Goal: Check status: Check status

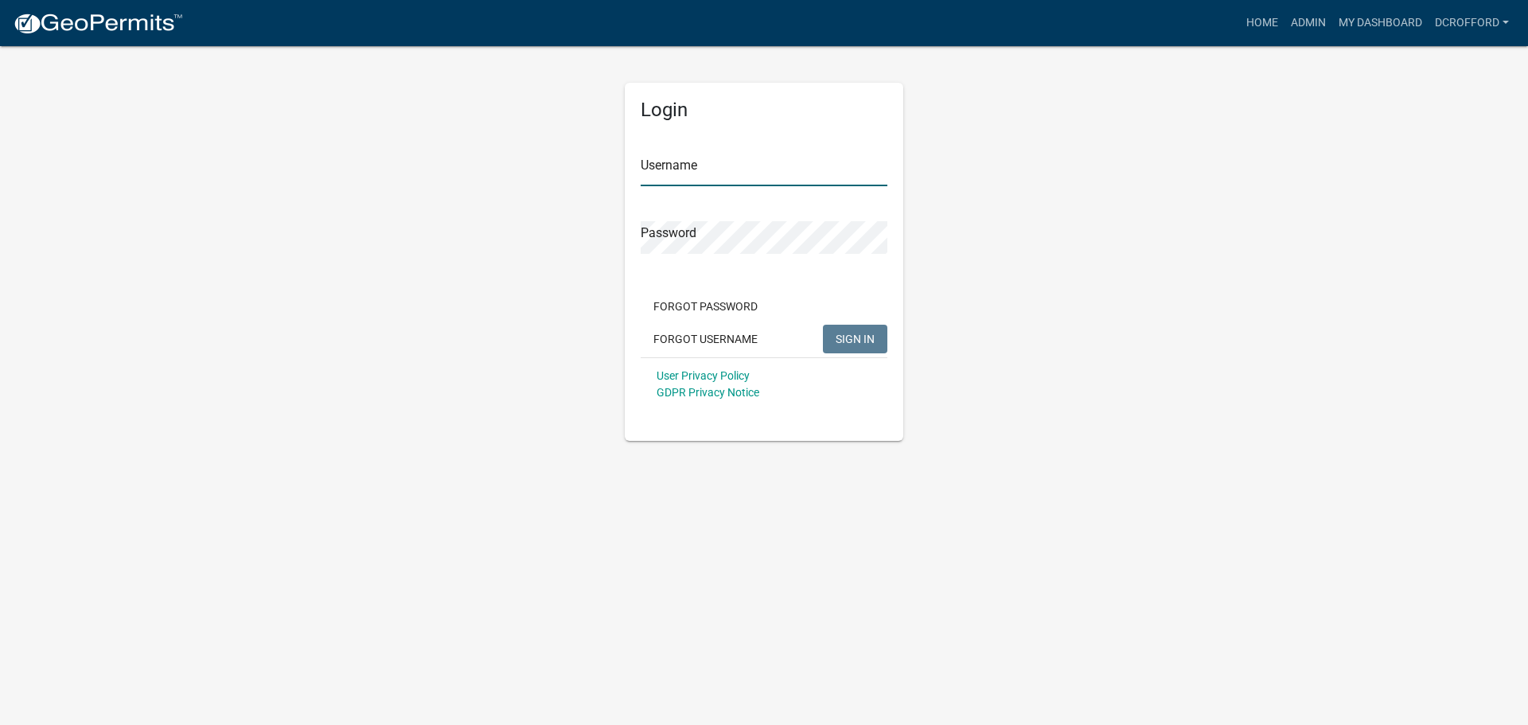
type input "dcrofford"
click at [871, 340] on span "SIGN IN" at bounding box center [855, 338] width 39 height 13
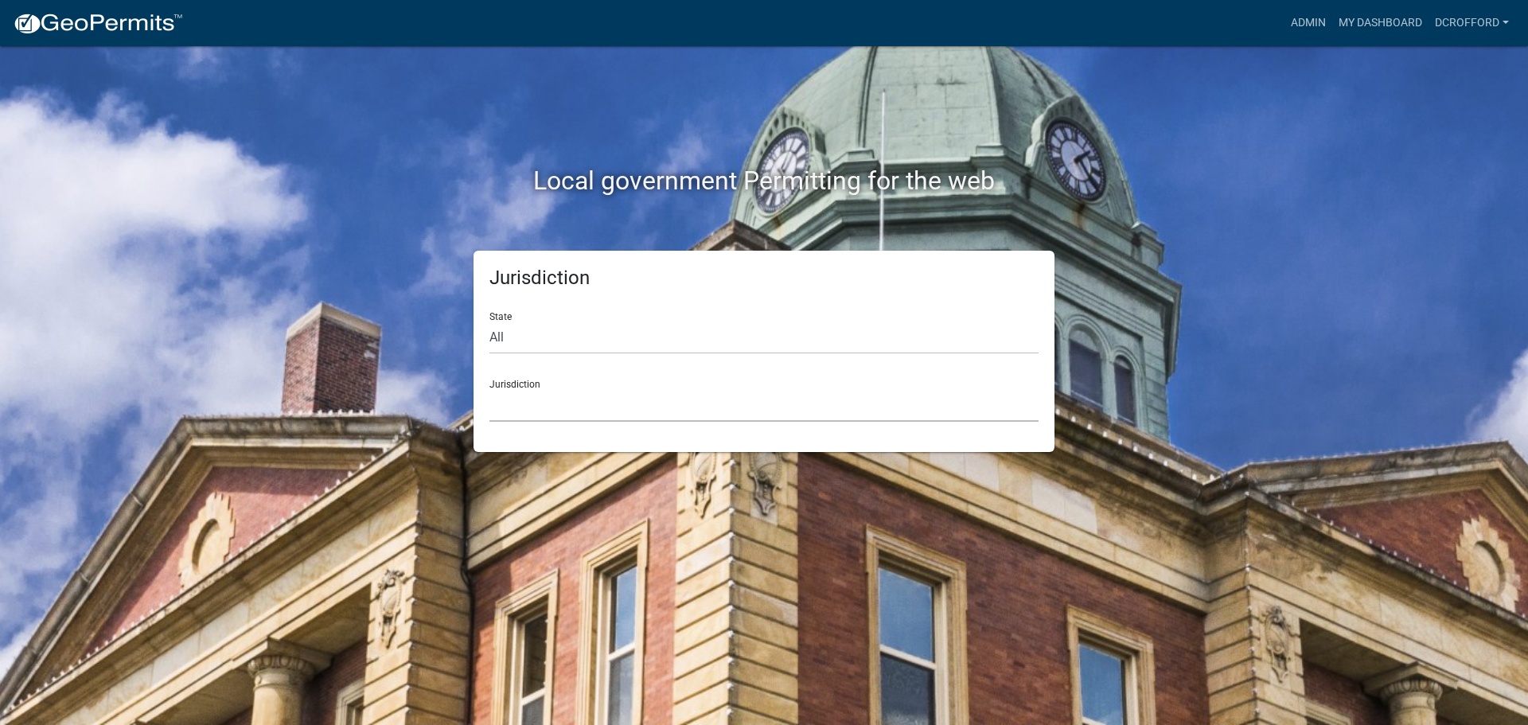
drag, startPoint x: 548, startPoint y: 408, endPoint x: 544, endPoint y: 396, distance: 13.3
click at [548, 408] on select "[GEOGRAPHIC_DATA], [US_STATE] City of [GEOGRAPHIC_DATA], [US_STATE] [GEOGRAPHIC…" at bounding box center [763, 405] width 549 height 33
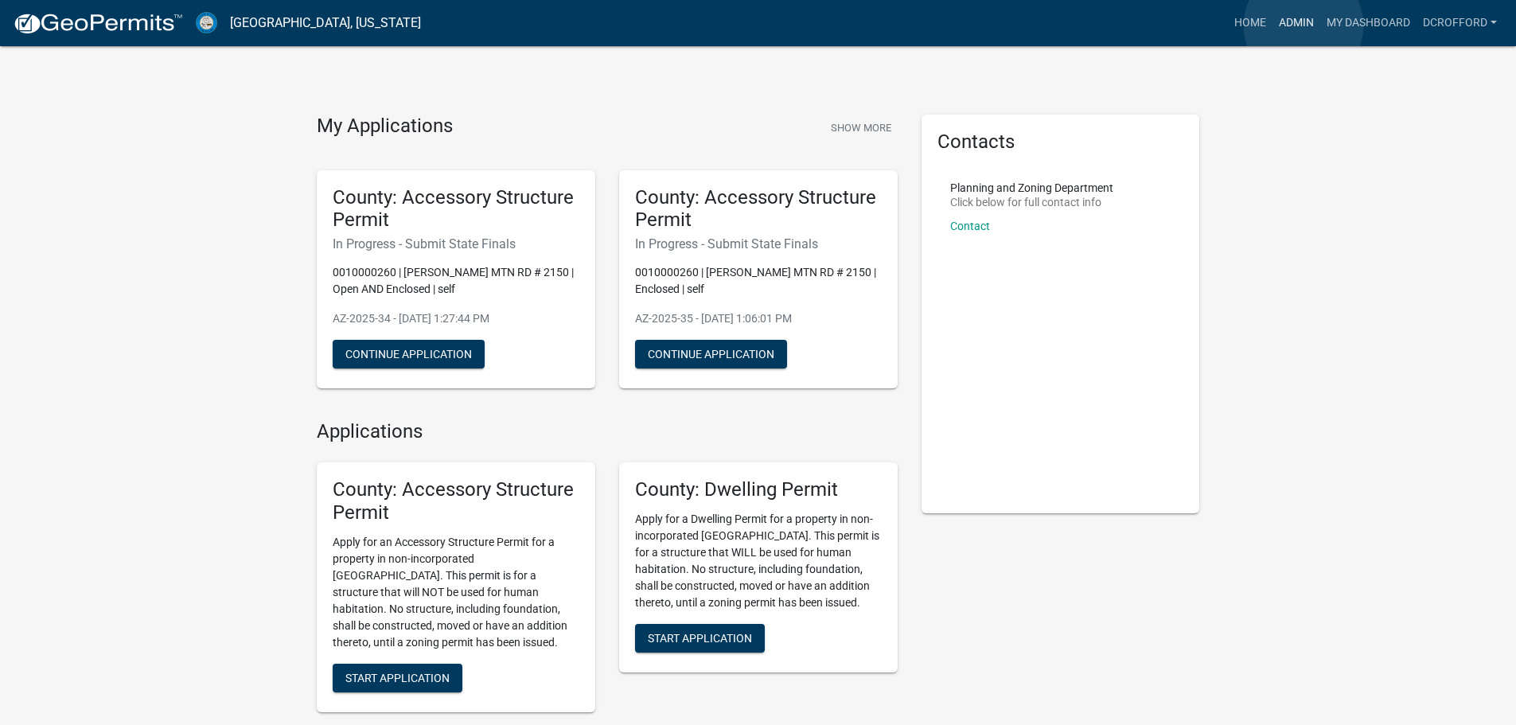
click at [1304, 25] on link "Admin" at bounding box center [1297, 23] width 48 height 30
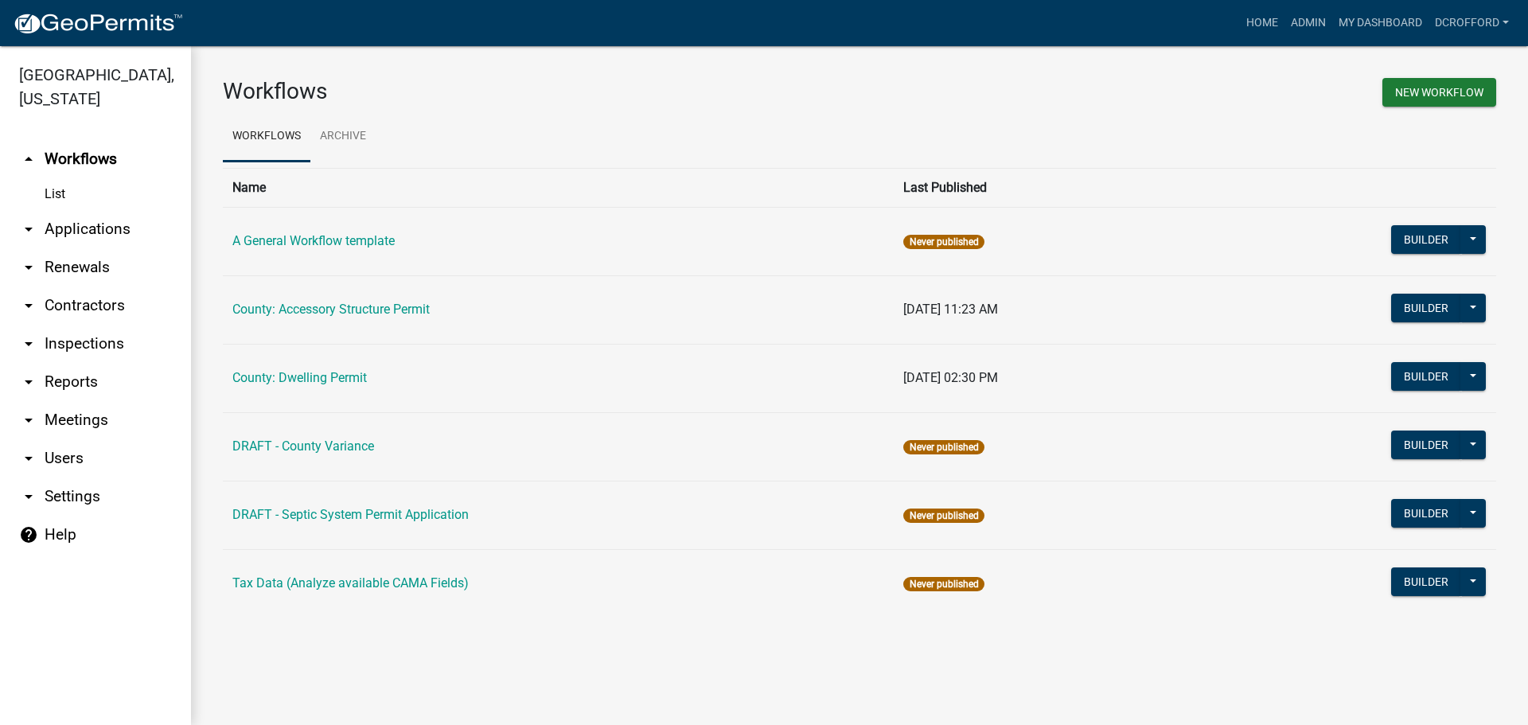
click at [95, 220] on link "arrow_drop_down Applications" at bounding box center [95, 229] width 191 height 38
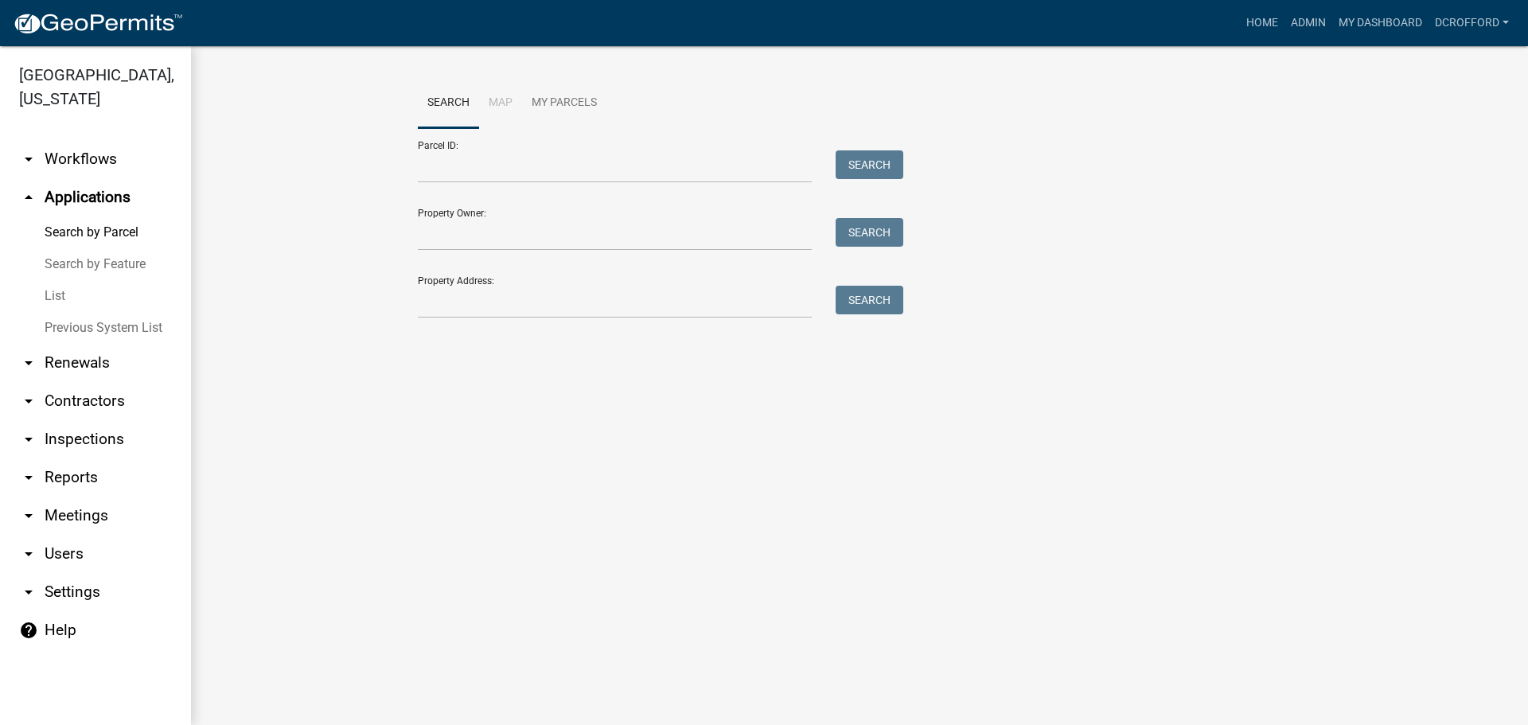
click at [57, 303] on link "List" at bounding box center [95, 296] width 191 height 32
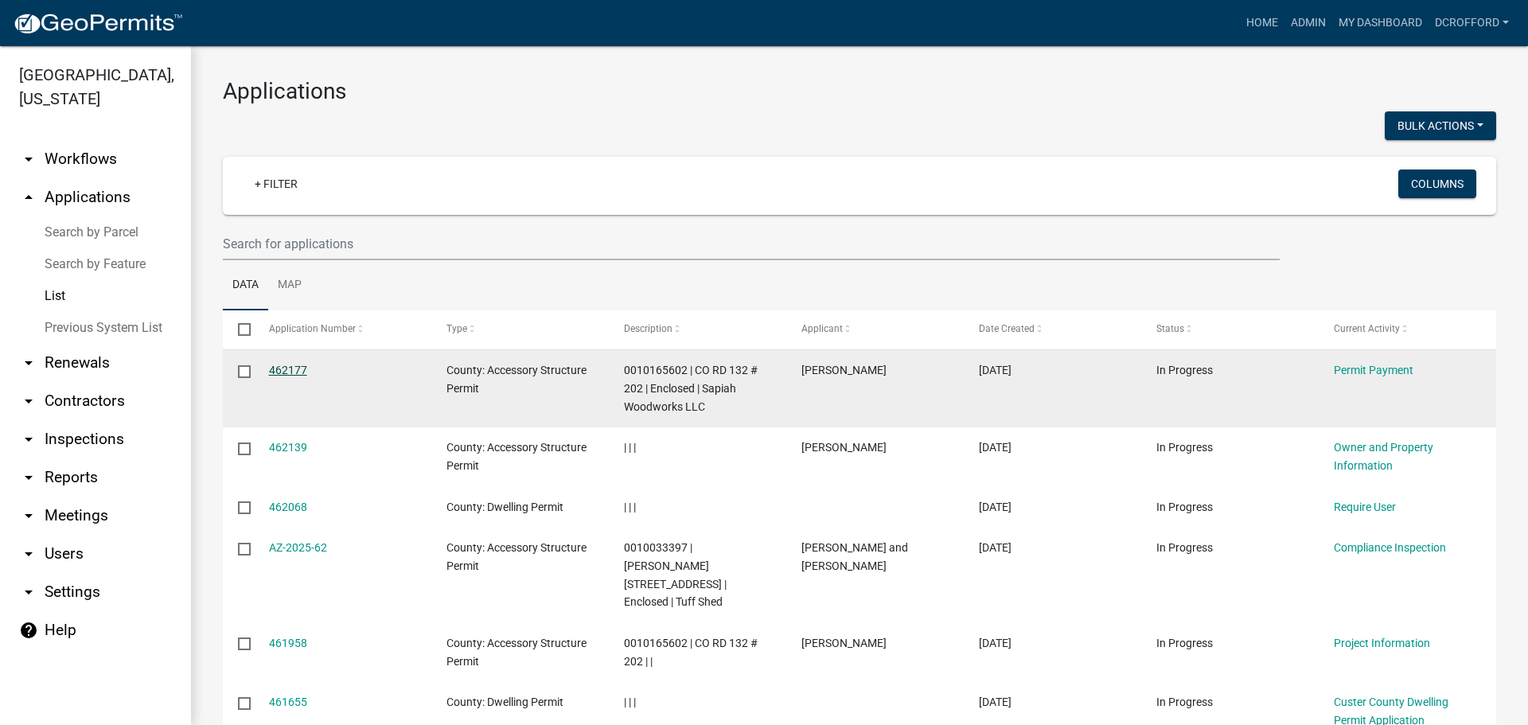
click at [283, 368] on link "462177" at bounding box center [288, 370] width 38 height 13
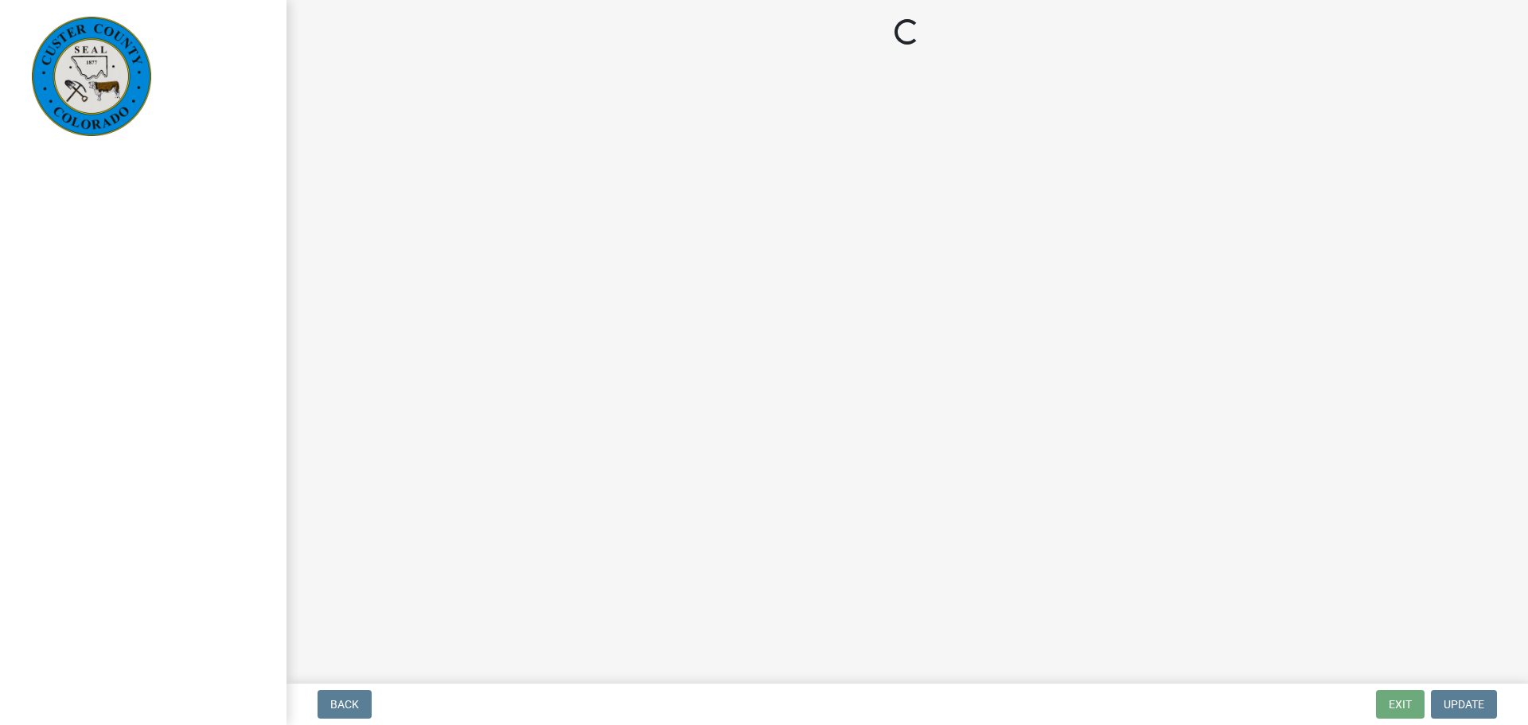
select select "3: 3"
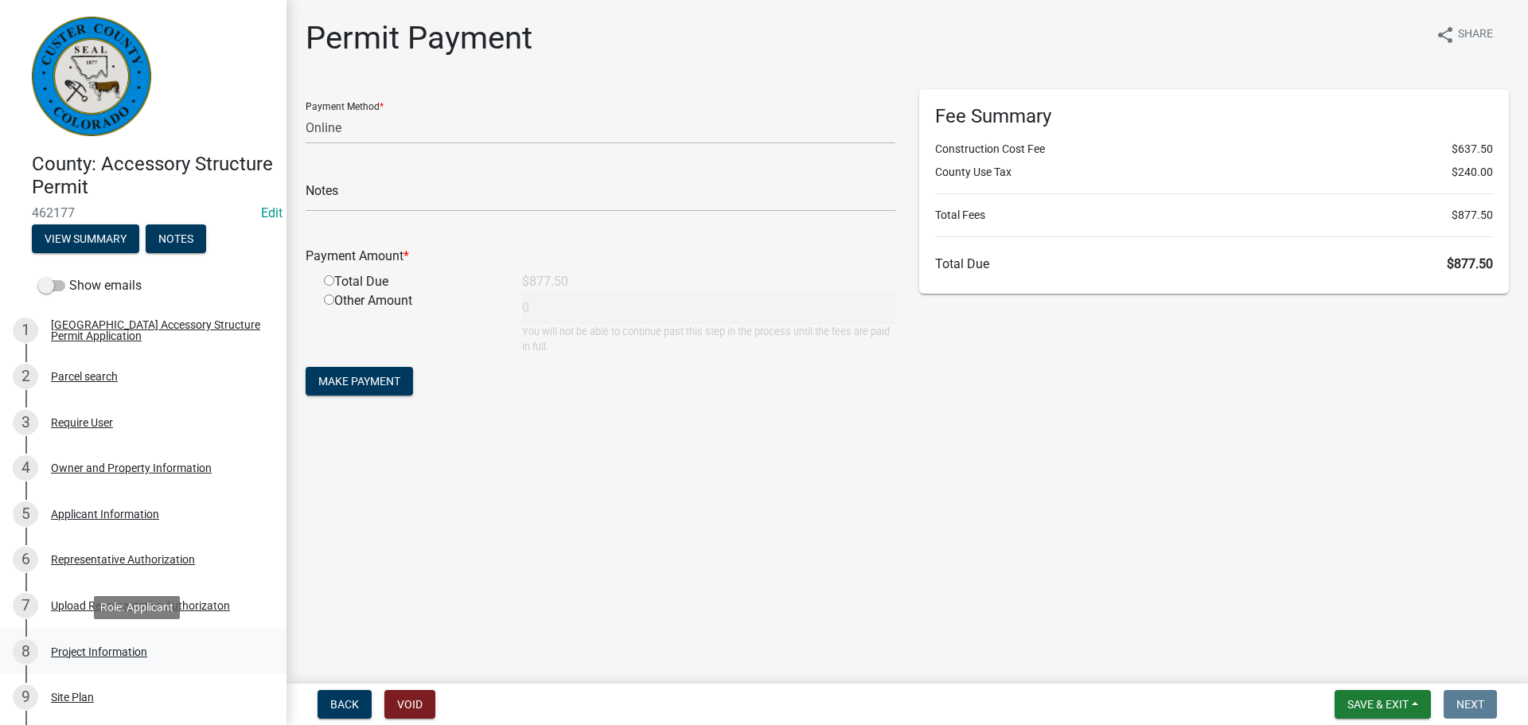
click at [80, 646] on div "Project Information" at bounding box center [99, 651] width 96 height 11
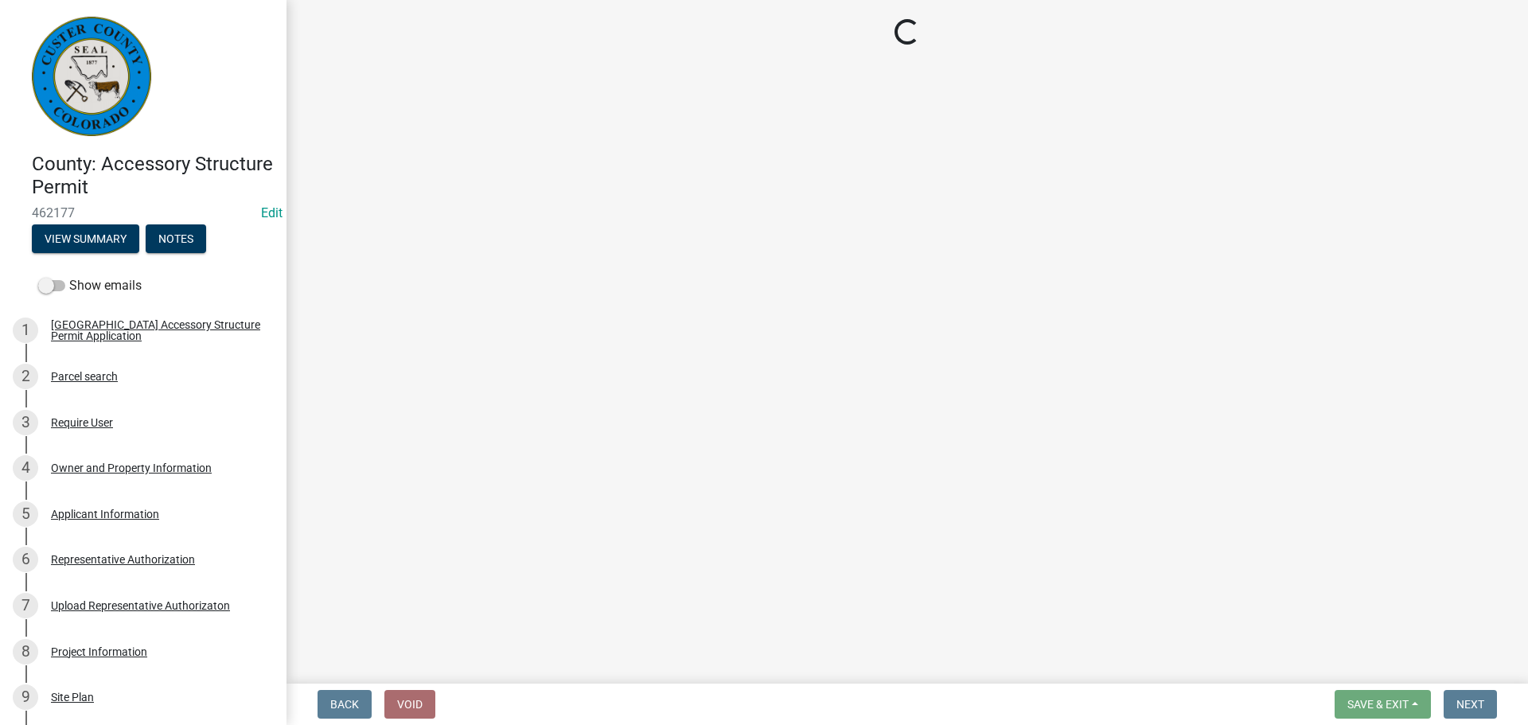
select select "CO"
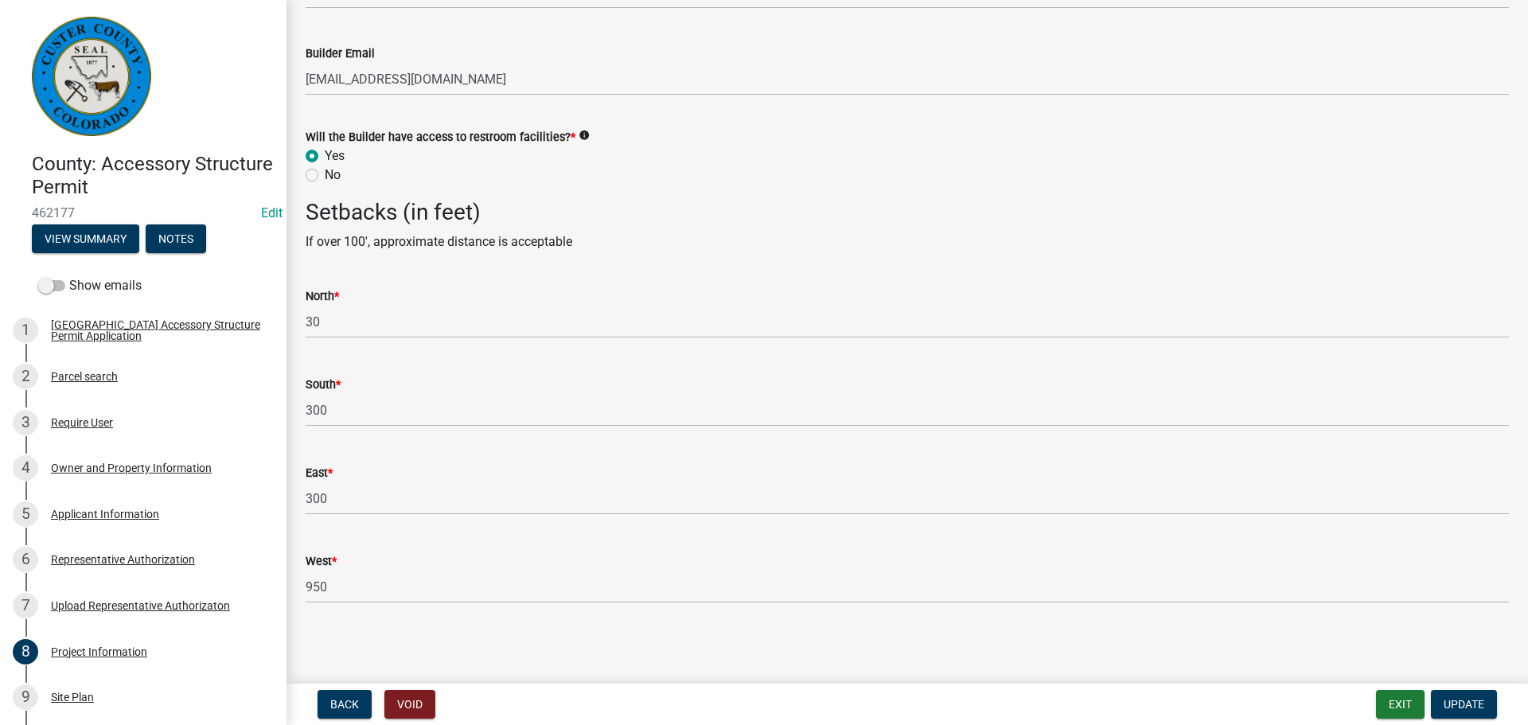
scroll to position [2122, 0]
click at [83, 652] on div "Project Information" at bounding box center [99, 651] width 96 height 11
click at [66, 685] on div "9 Site Plan" at bounding box center [137, 696] width 248 height 25
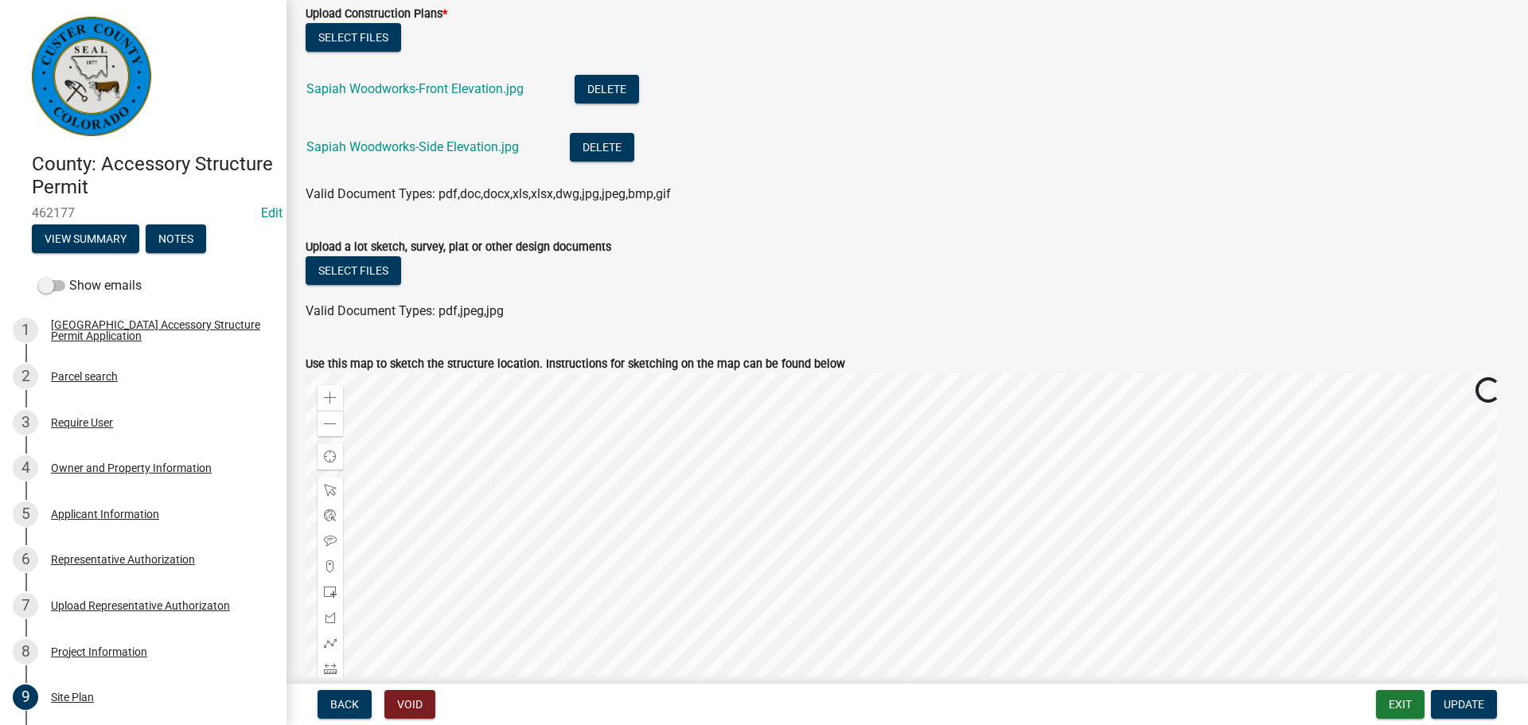
scroll to position [239, 0]
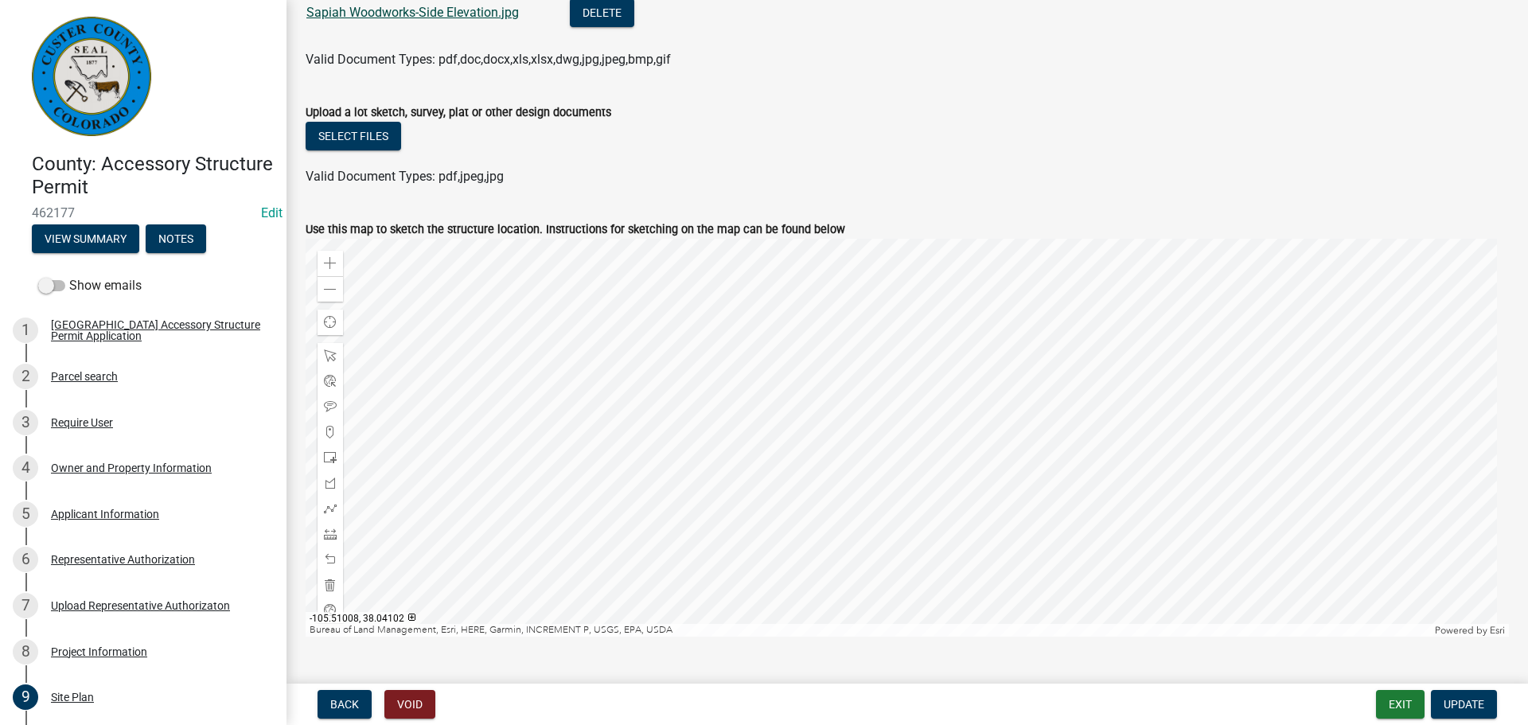
click at [440, 11] on link "Sapiah Woodworks-Side Elevation.jpg" at bounding box center [412, 12] width 212 height 15
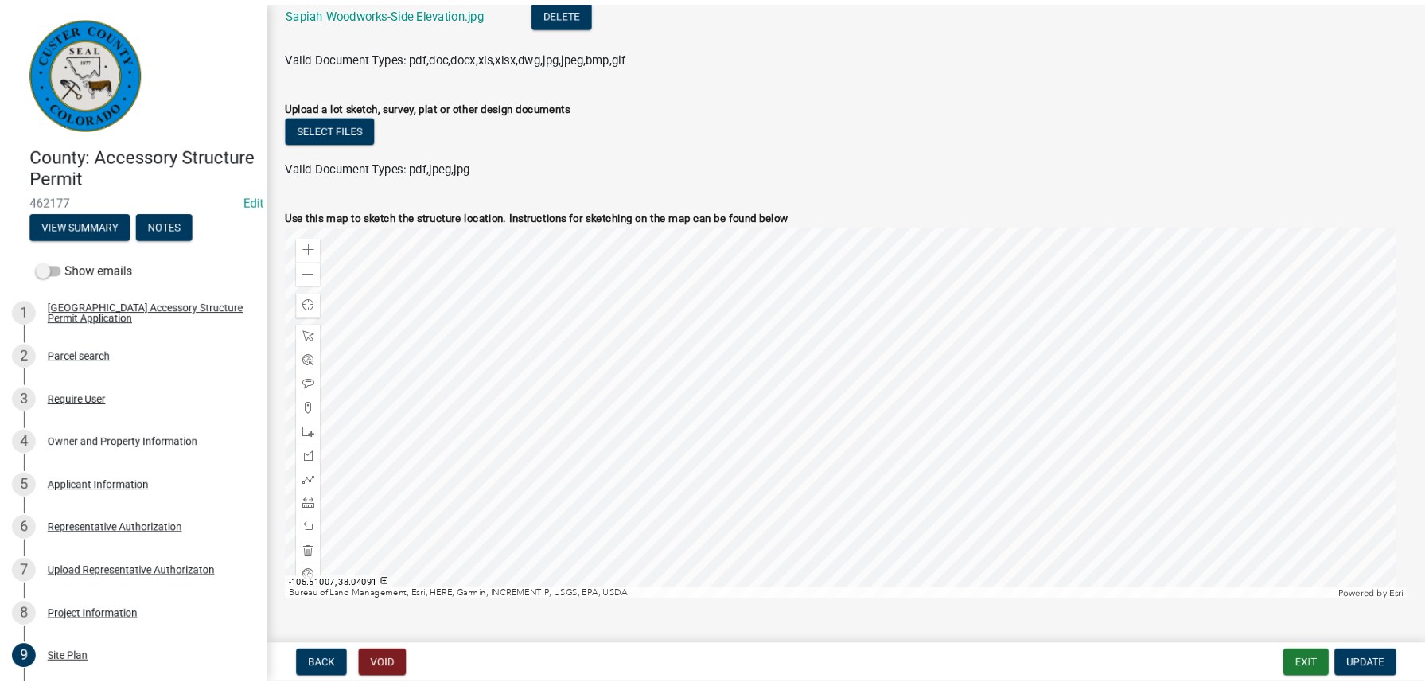
scroll to position [0, 0]
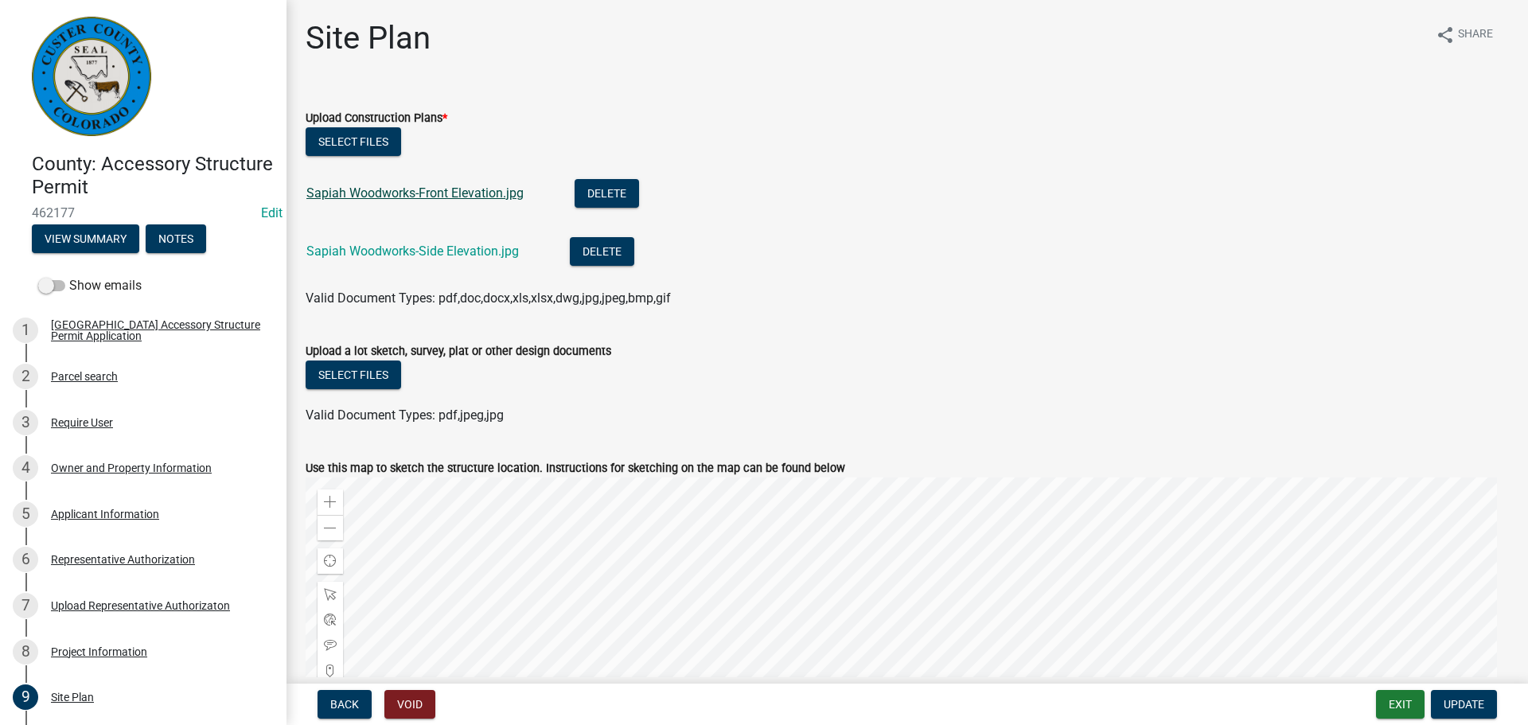
click at [414, 193] on link "Sapiah Woodworks-Front Elevation.jpg" at bounding box center [414, 192] width 217 height 15
